Goal: Task Accomplishment & Management: Manage account settings

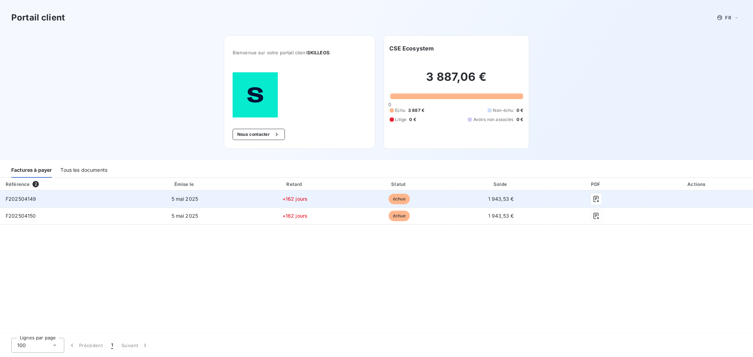
click at [261, 191] on td "+162 jours" at bounding box center [295, 199] width 106 height 17
click at [598, 196] on icon "button" at bounding box center [596, 199] width 7 height 7
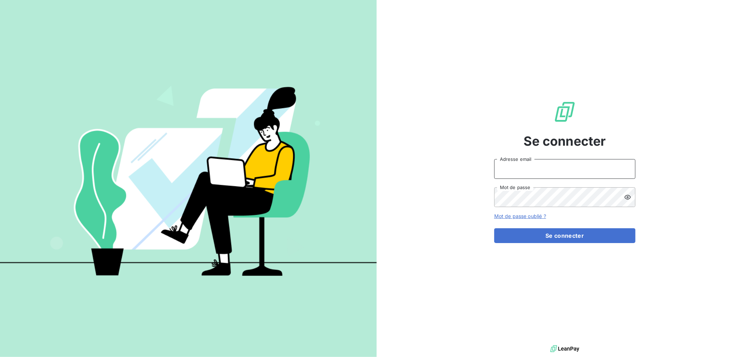
type input "[PERSON_NAME][EMAIL_ADDRESS][DOMAIN_NAME]"
click at [509, 173] on input "[PERSON_NAME][EMAIL_ADDRESS][DOMAIN_NAME]" at bounding box center [564, 169] width 141 height 20
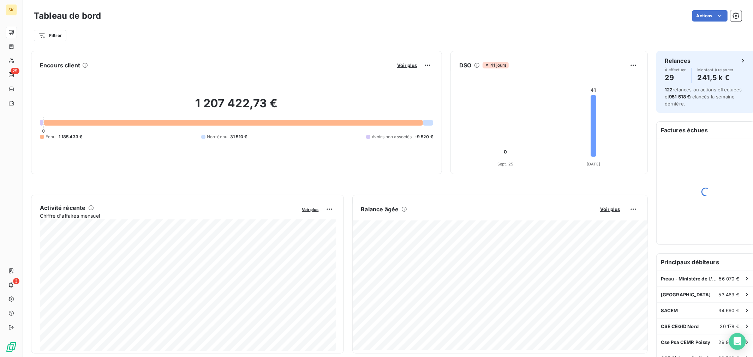
click at [249, 29] on div "Filtrer" at bounding box center [388, 35] width 708 height 13
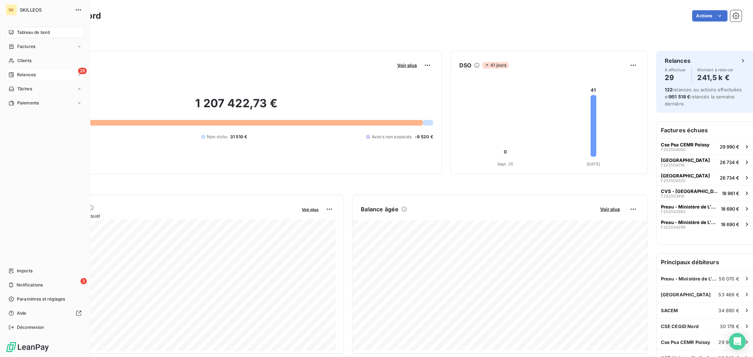
click at [21, 72] on span "Relances" at bounding box center [26, 75] width 19 height 6
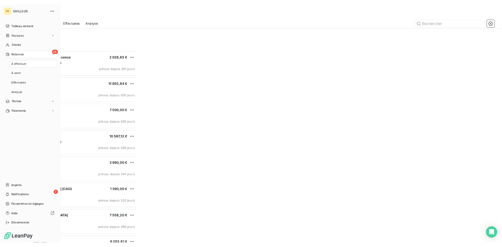
scroll to position [291, 169]
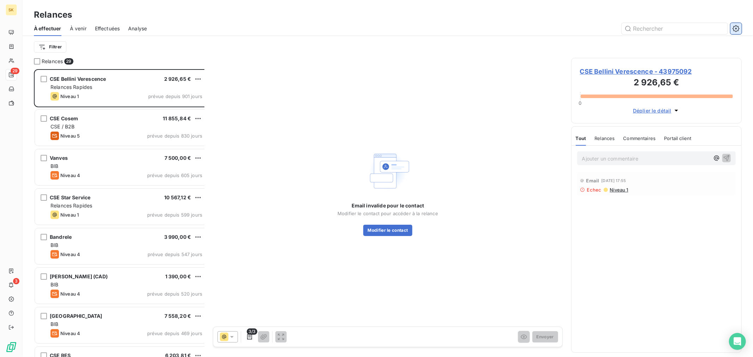
click at [739, 25] on icon "button" at bounding box center [735, 28] width 7 height 7
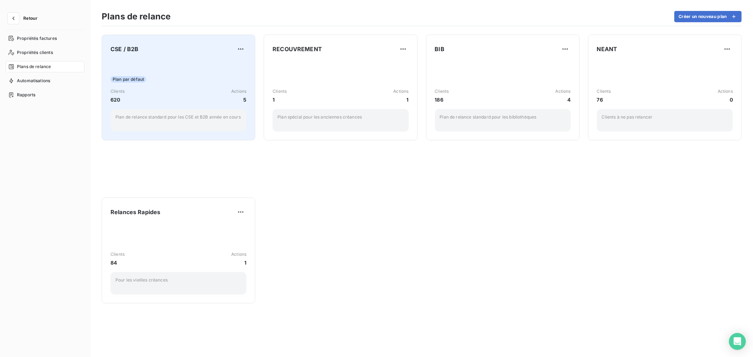
click at [133, 67] on div "Plan par défaut Clients 620 Actions 5 Plan de relance standard pour les CSE et …" at bounding box center [178, 95] width 136 height 71
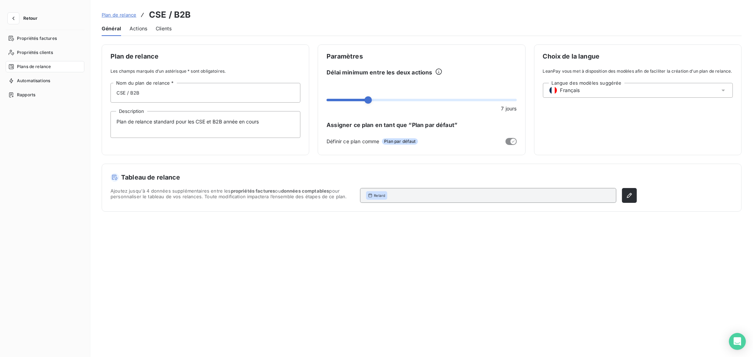
click at [156, 25] on span "Clients" at bounding box center [164, 28] width 16 height 7
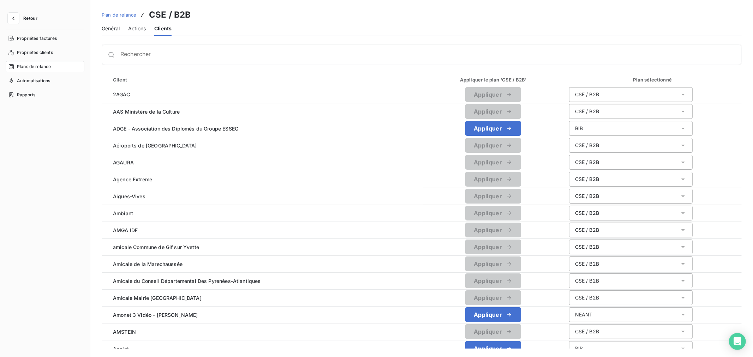
click at [111, 52] on div "Rechercher" at bounding box center [422, 54] width 640 height 20
click at [120, 54] on input "Rechercher" at bounding box center [430, 57] width 621 height 7
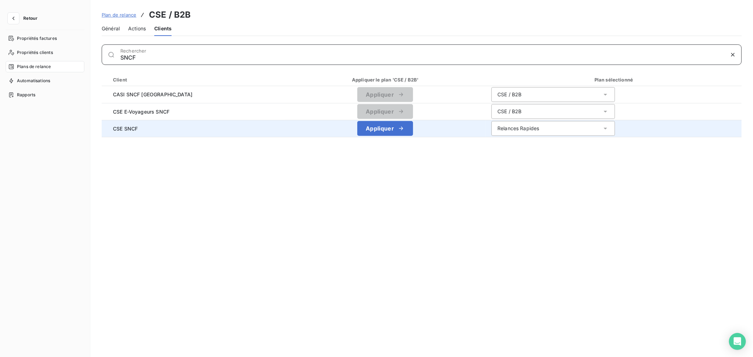
type input "SNCF"
click at [497, 125] on div "Relances Rapides" at bounding box center [518, 128] width 42 height 7
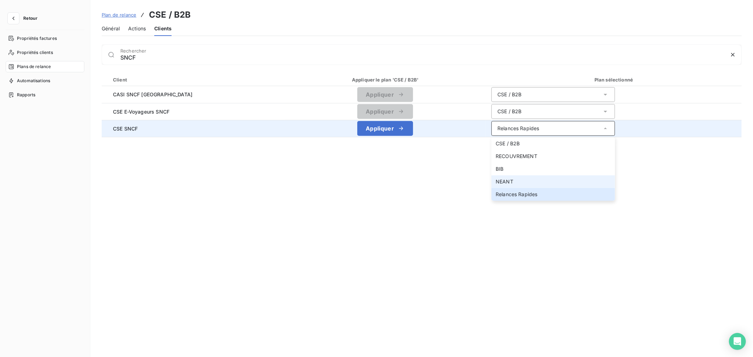
click at [496, 179] on span "NEANT" at bounding box center [505, 182] width 18 height 6
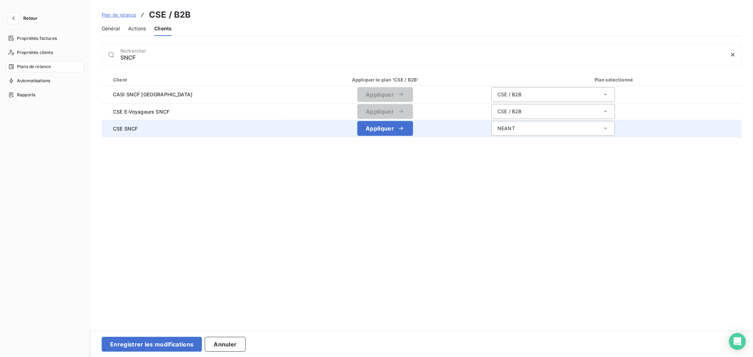
click at [334, 166] on div "Client Appliquer le plan 'CSE / B2B' Plan sélectionné CASI SNCF Alsace Applique…" at bounding box center [422, 199] width 640 height 253
click at [102, 345] on button "Enregistrer les modifications" at bounding box center [152, 344] width 100 height 15
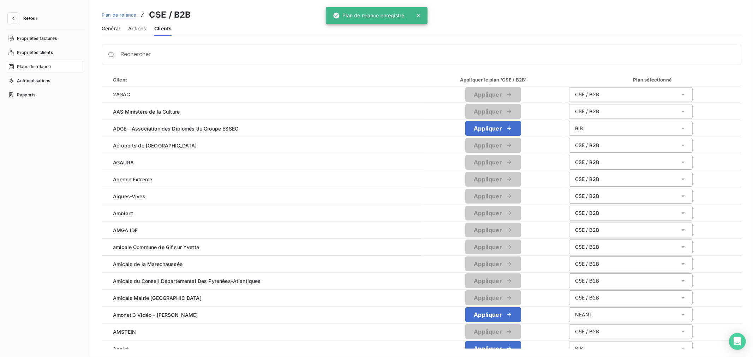
click at [145, 261] on span "Amicale de la Marechaussée" at bounding box center [262, 264] width 310 height 7
click at [227, 53] on div "Rechercher" at bounding box center [422, 54] width 640 height 20
